Goal: Task Accomplishment & Management: Manage account settings

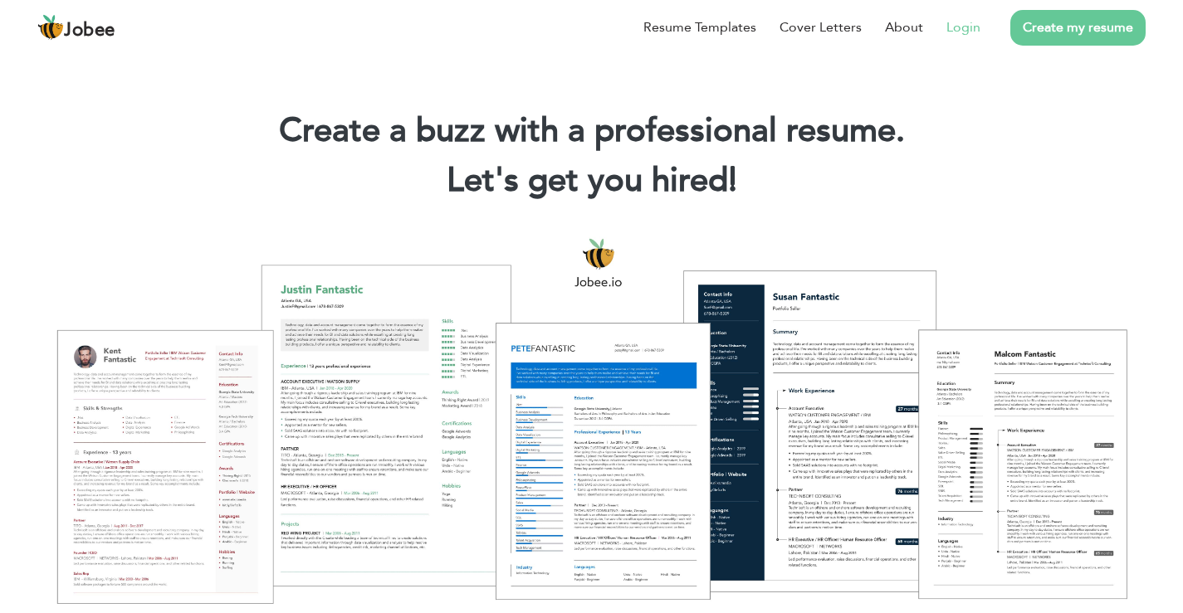
click at [956, 36] on link "Login" at bounding box center [963, 27] width 34 height 20
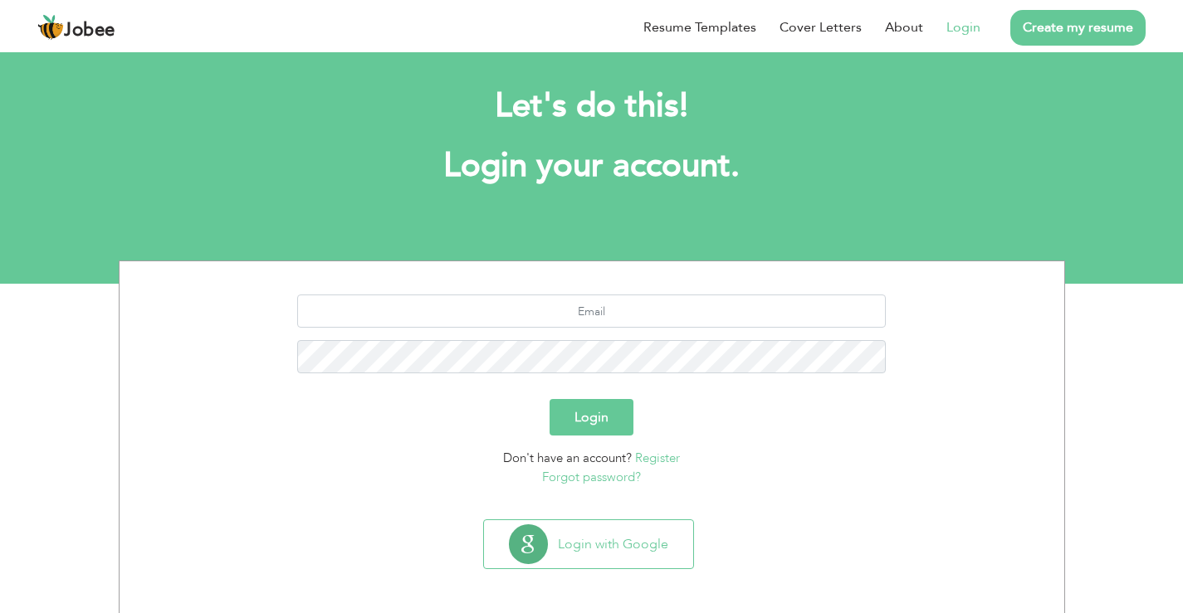
scroll to position [17, 0]
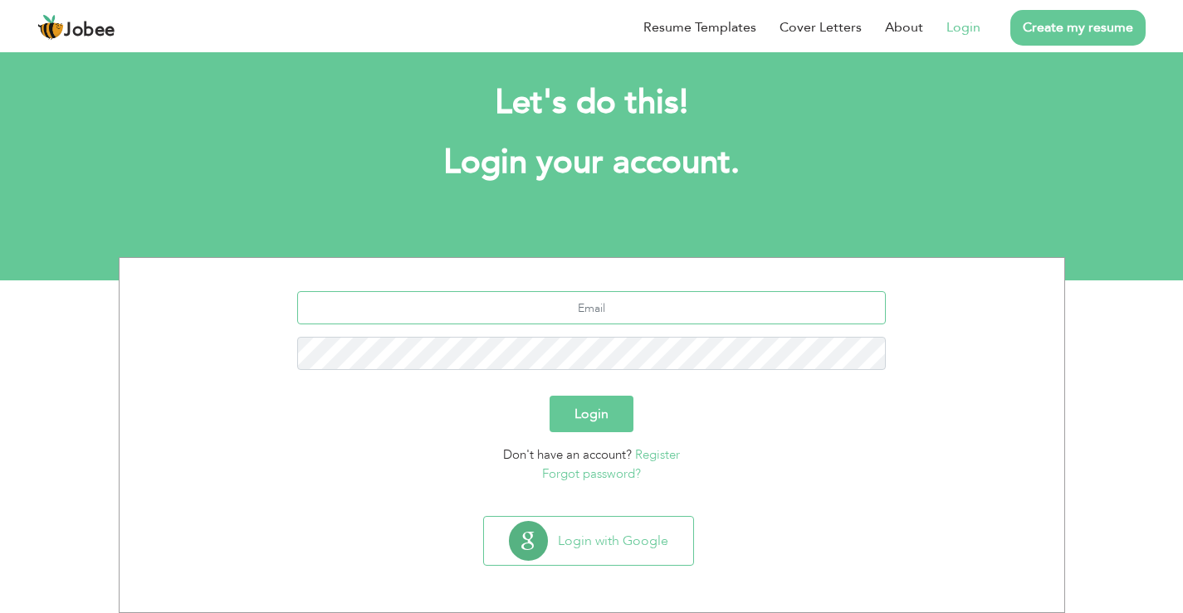
click at [525, 300] on input "text" at bounding box center [591, 307] width 588 height 33
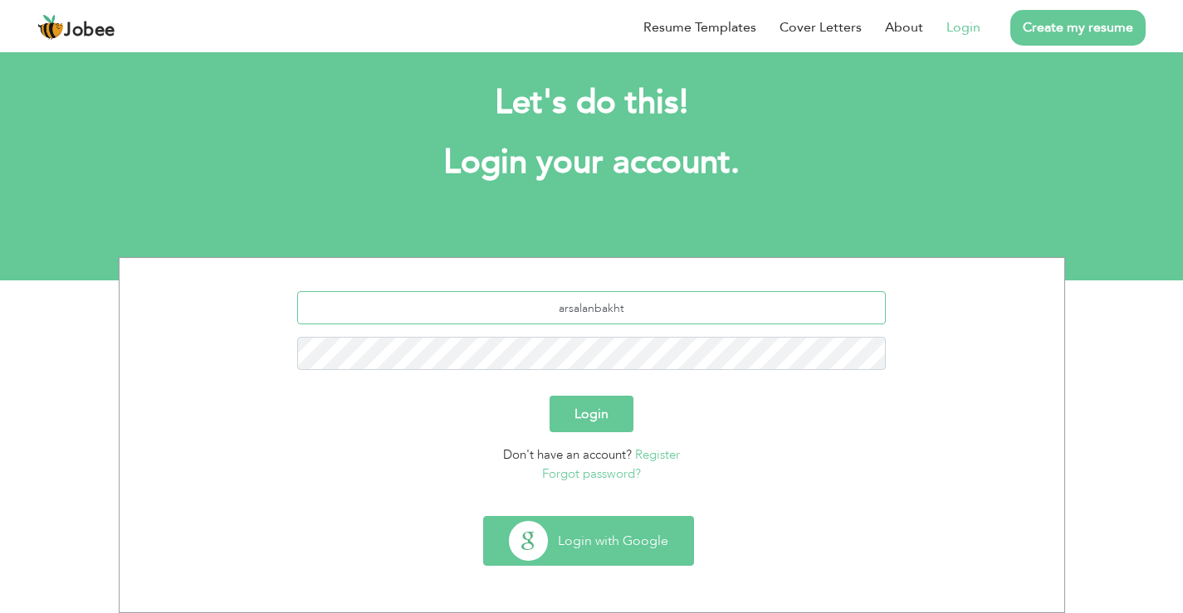
type input "arsalanbakht"
click at [619, 555] on button "Login with Google" at bounding box center [588, 541] width 209 height 48
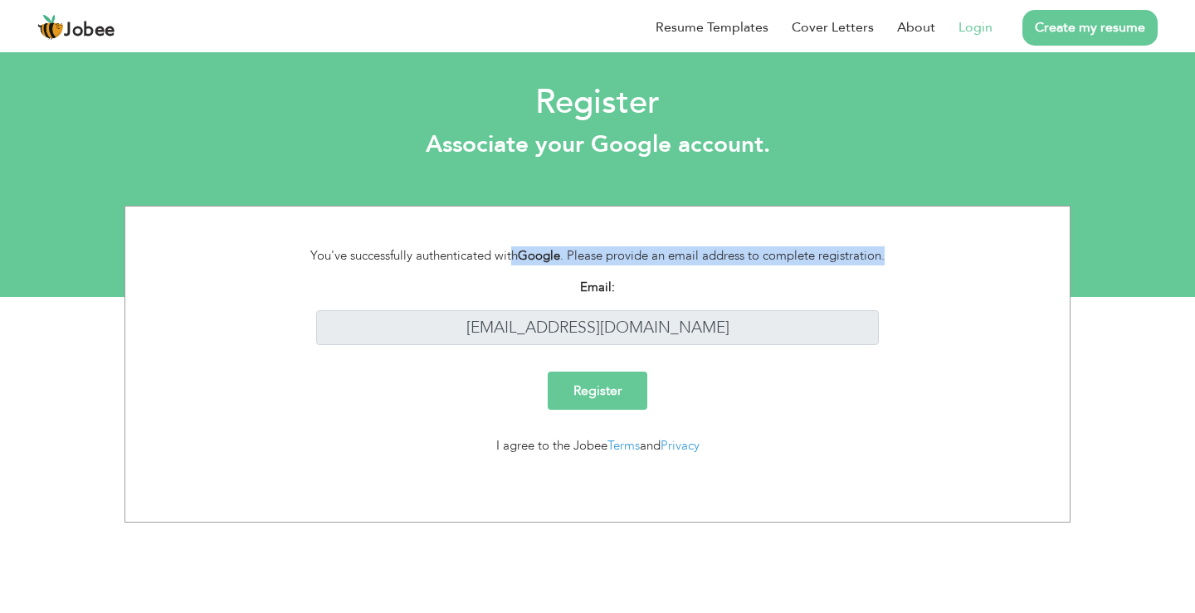
drag, startPoint x: 376, startPoint y: 256, endPoint x: 915, endPoint y: 255, distance: 539.5
click at [915, 255] on div "You've successfully authenticated with Google . Please provide an email address…" at bounding box center [598, 262] width 920 height 32
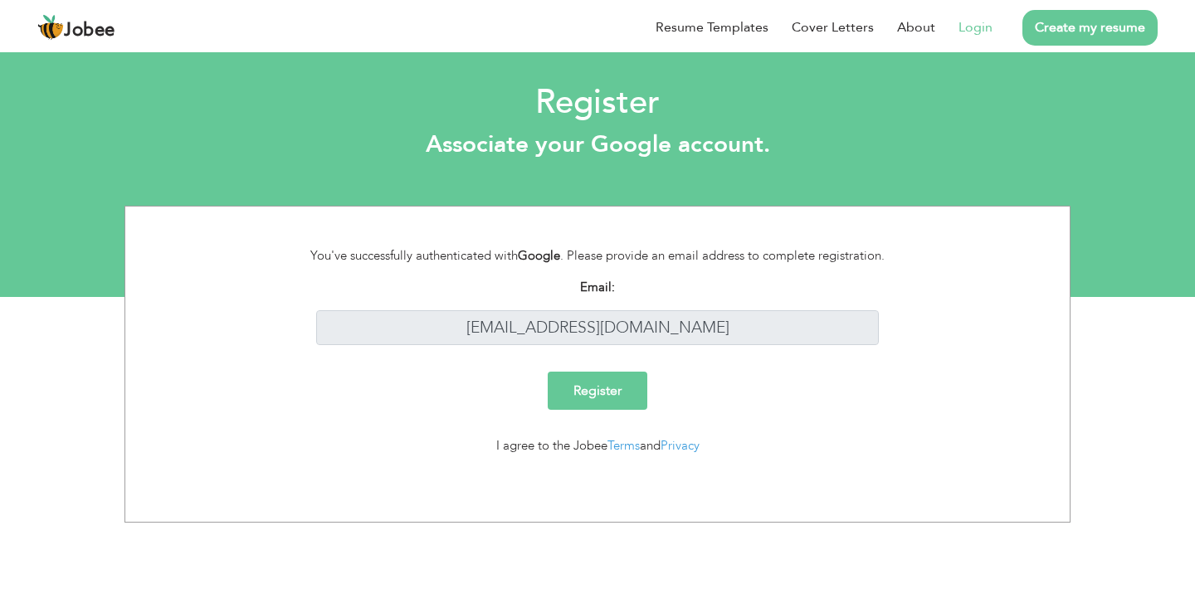
click at [964, 298] on div "Email: arsalanbakht@gmail.com" at bounding box center [598, 318] width 920 height 81
click at [969, 22] on link "Login" at bounding box center [976, 27] width 34 height 20
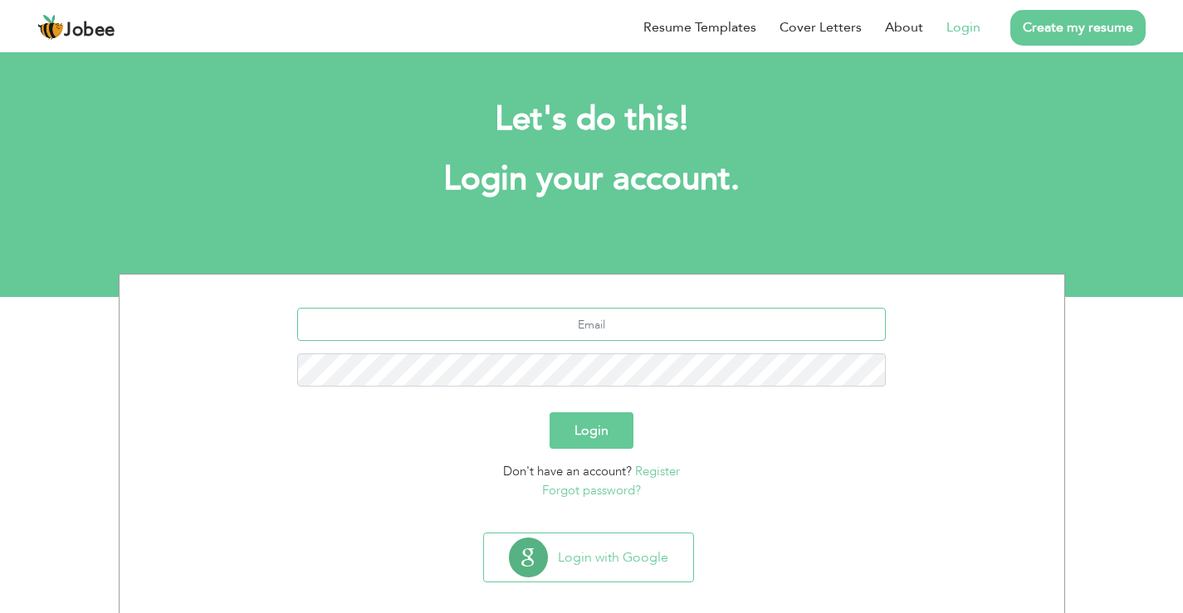
click at [628, 340] on input "text" at bounding box center [591, 324] width 588 height 33
type input "[EMAIL_ADDRESS][DOMAIN_NAME]"
click at [549, 412] on button "Login" at bounding box center [591, 430] width 84 height 37
